Goal: Information Seeking & Learning: Learn about a topic

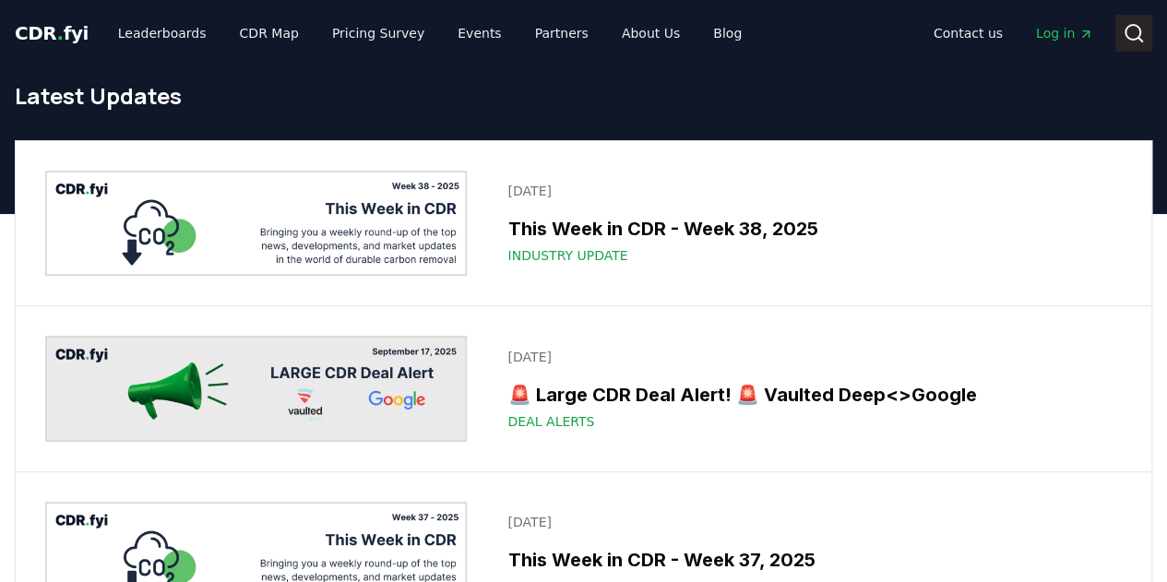
click at [1125, 33] on circle at bounding box center [1132, 32] width 15 height 15
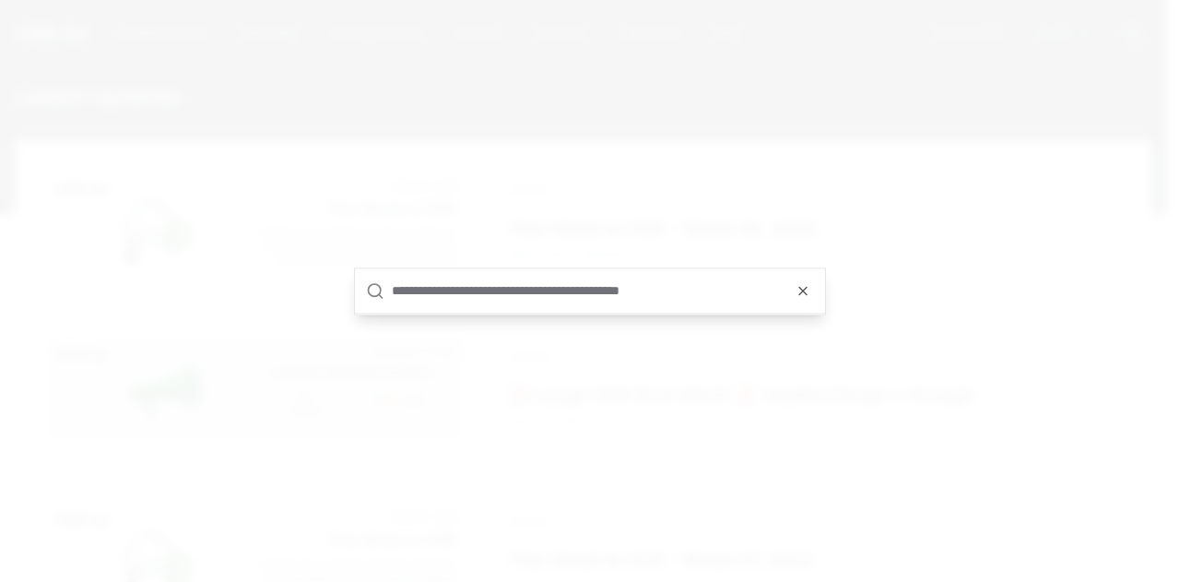
click at [530, 290] on input "text" at bounding box center [603, 290] width 422 height 44
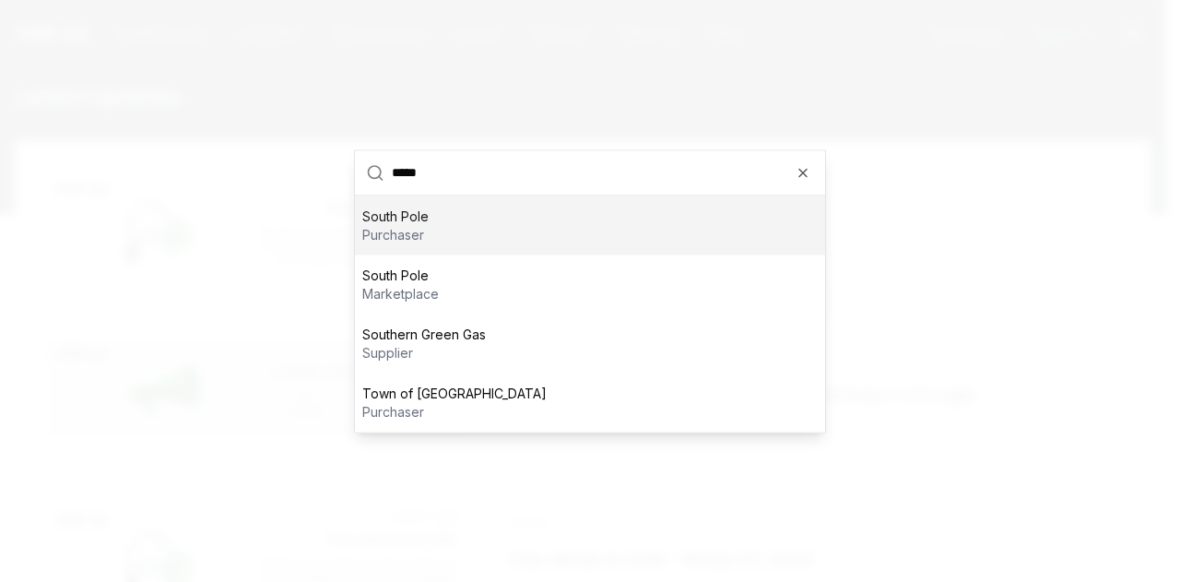
type input "*****"
drag, startPoint x: 505, startPoint y: 221, endPoint x: 492, endPoint y: 221, distance: 12.9
click at [504, 221] on div "South Pole purchaser" at bounding box center [590, 224] width 470 height 59
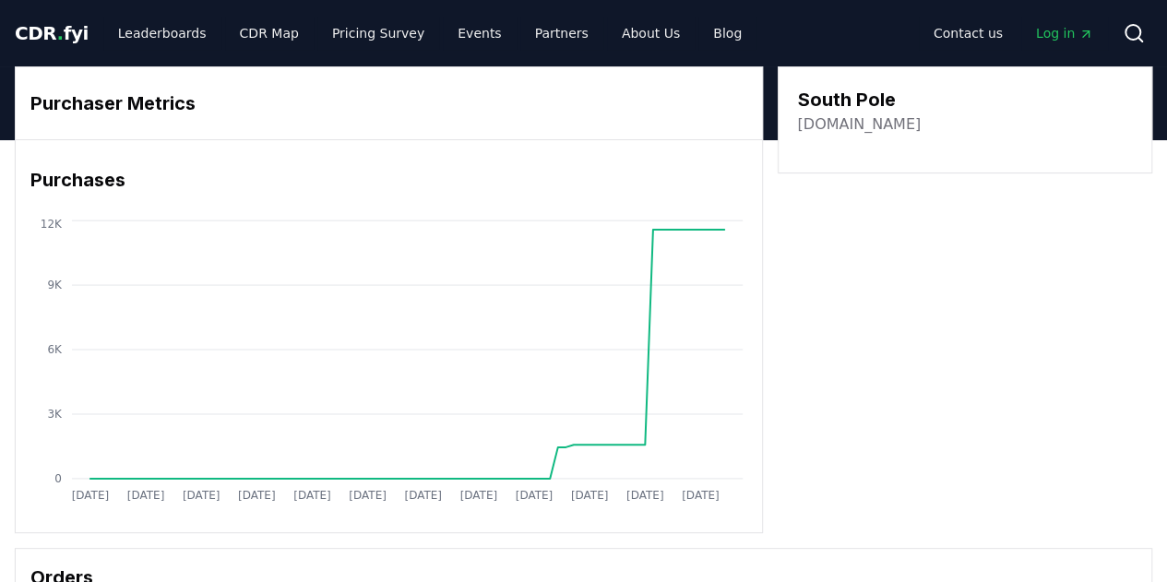
click at [857, 132] on link "[DOMAIN_NAME]" at bounding box center [859, 124] width 124 height 22
